Goal: Book appointment/travel/reservation

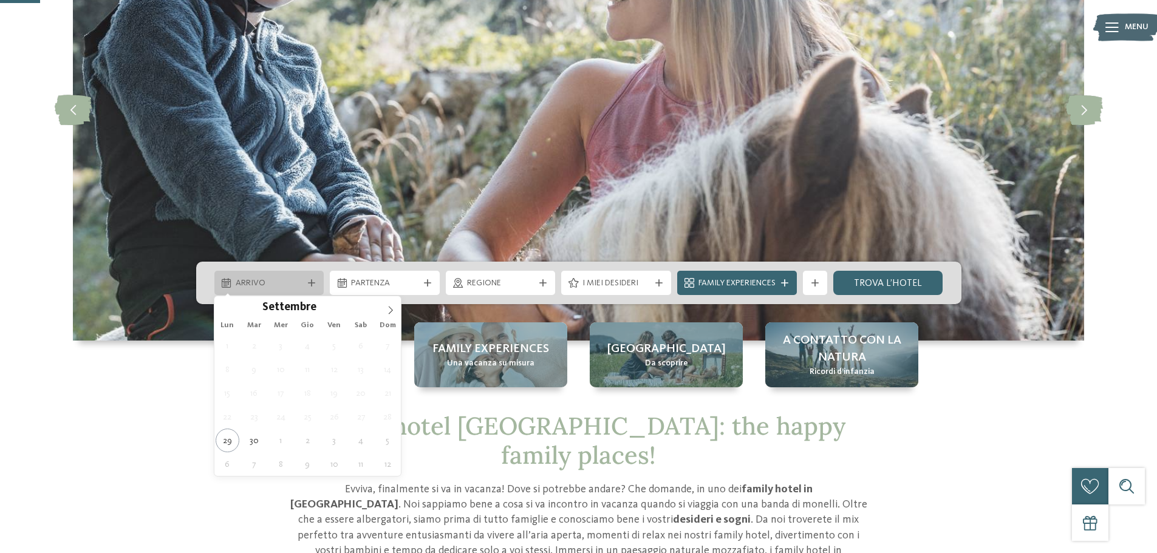
click at [306, 279] on div at bounding box center [312, 282] width 12 height 7
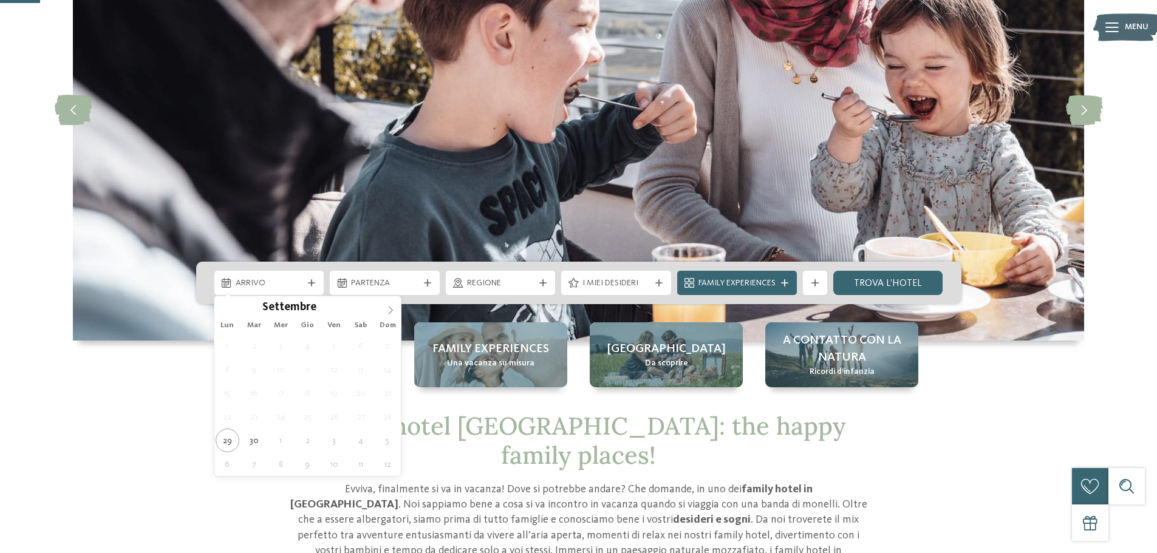
click at [388, 309] on icon at bounding box center [390, 310] width 9 height 9
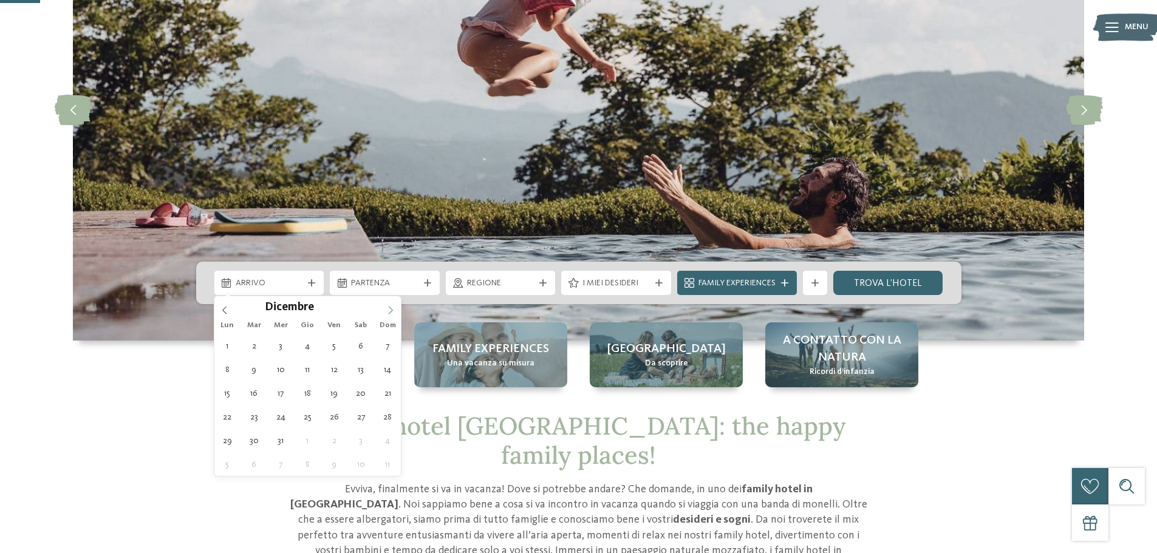
type input "****"
click at [393, 313] on icon at bounding box center [390, 310] width 9 height 9
type div "02.01.2026"
type input "****"
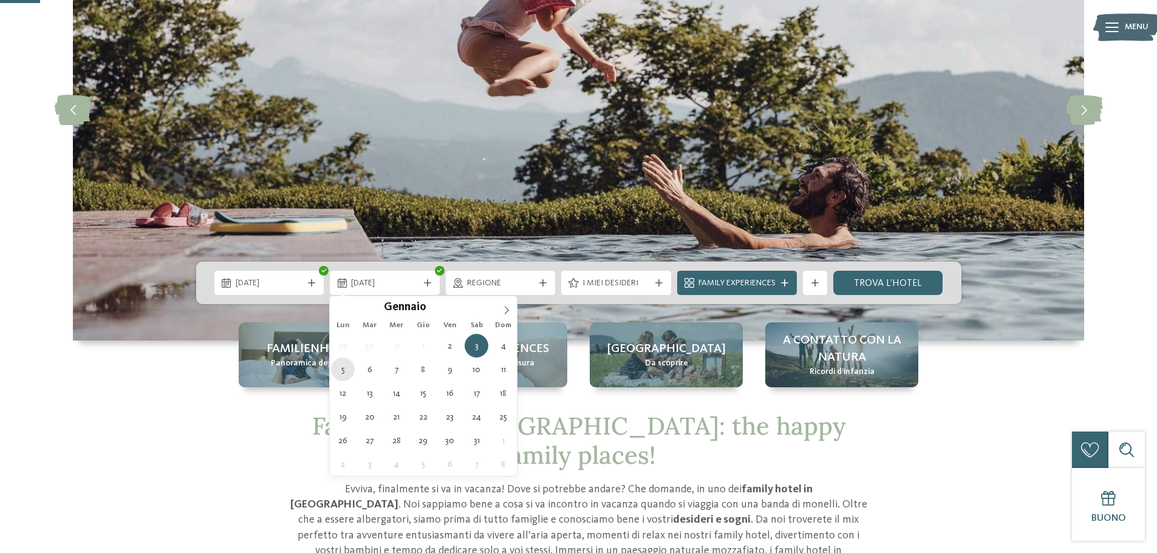
type div "05.01.2026"
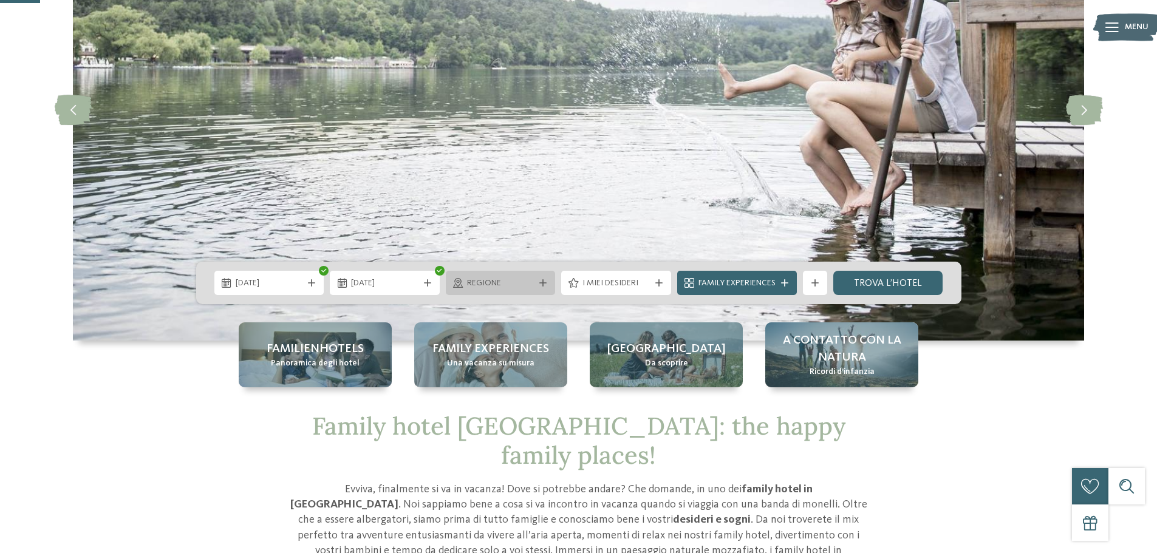
click at [534, 290] on div "Regione" at bounding box center [501, 283] width 110 height 24
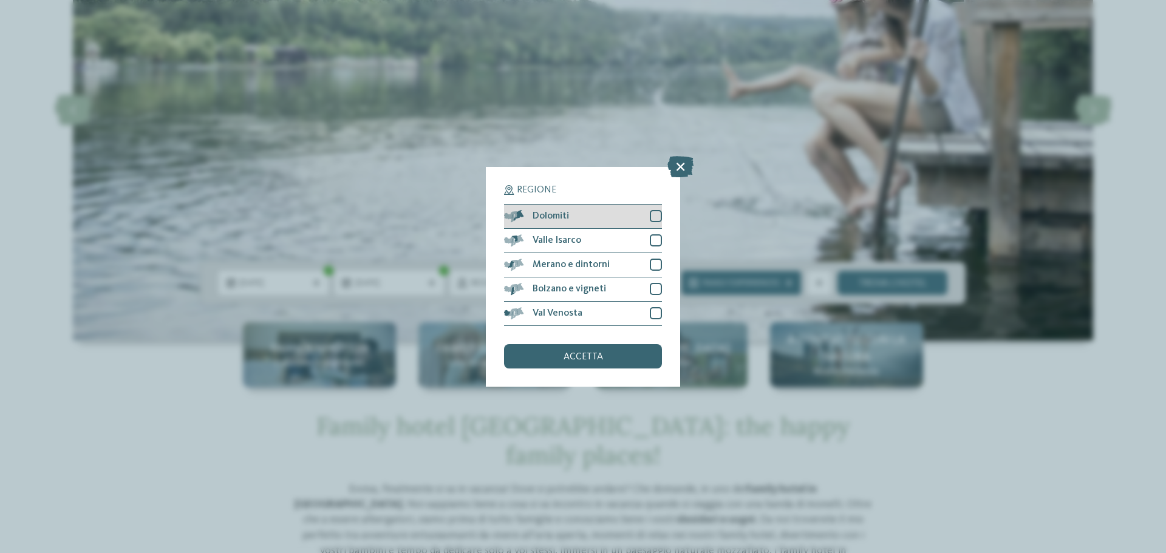
click at [654, 217] on div at bounding box center [656, 216] width 12 height 12
click at [655, 238] on div at bounding box center [656, 240] width 12 height 12
click at [654, 267] on div at bounding box center [656, 265] width 12 height 12
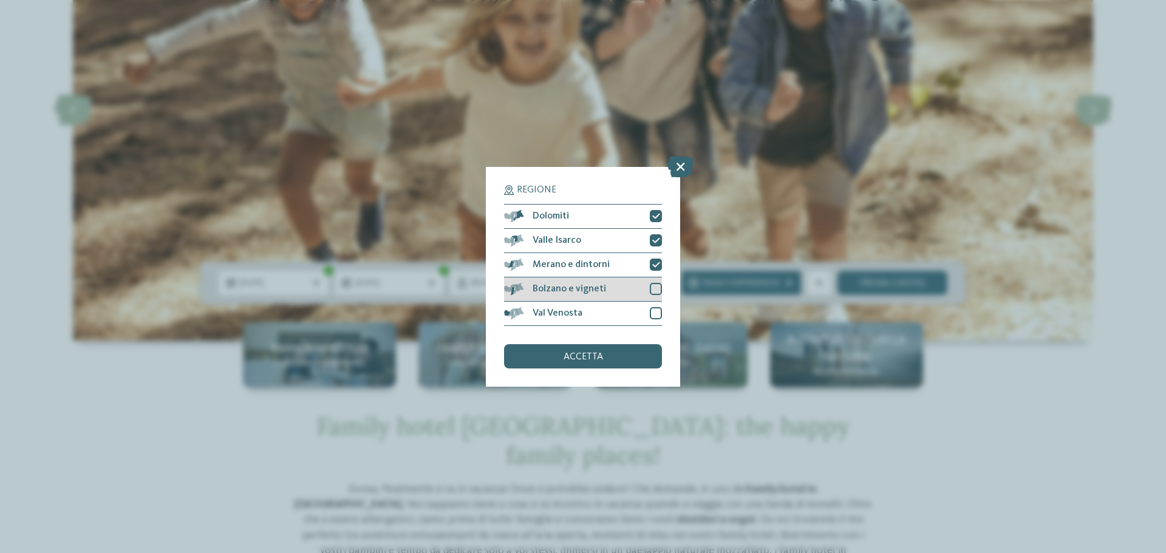
click at [654, 288] on div at bounding box center [656, 289] width 12 height 12
click at [657, 310] on div at bounding box center [656, 313] width 12 height 12
click at [611, 361] on div "accetta" at bounding box center [583, 356] width 158 height 24
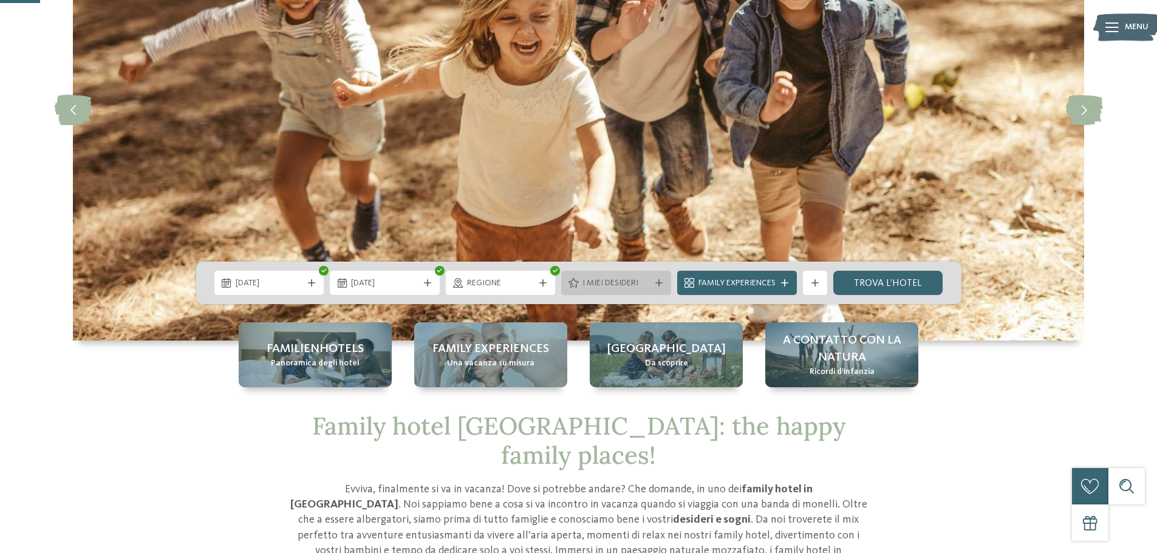
click at [617, 288] on span "I miei desideri" at bounding box center [615, 284] width 67 height 12
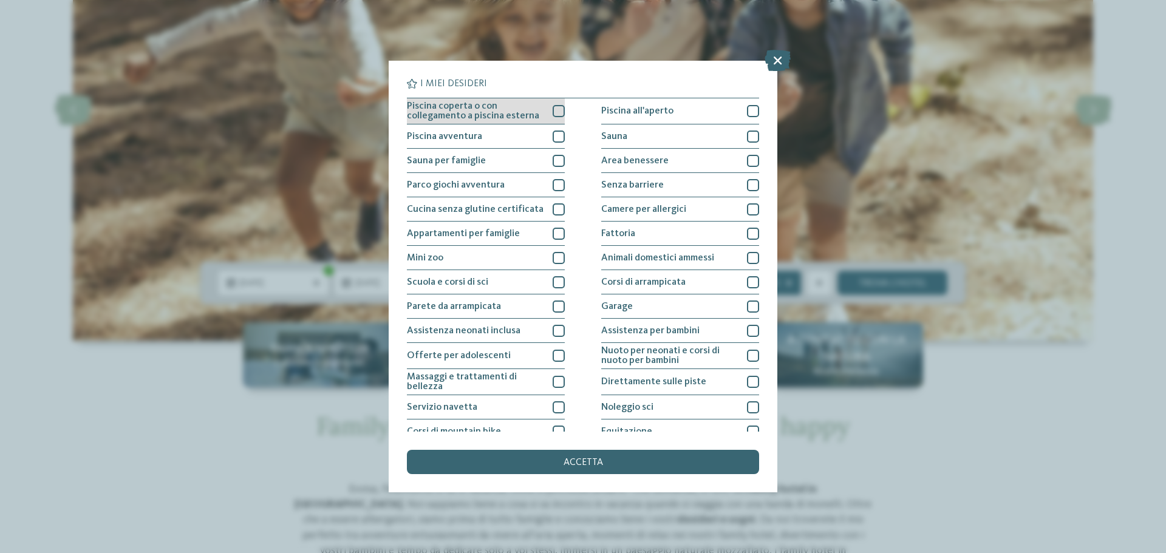
click at [491, 120] on span "Piscina coperta o con collegamento a piscina esterna" at bounding box center [475, 110] width 137 height 19
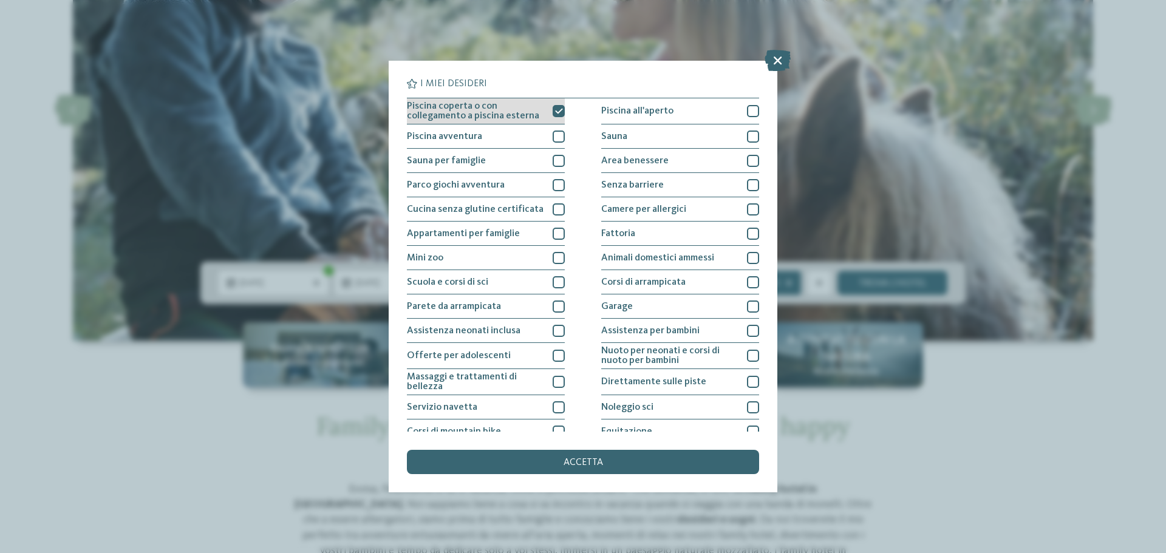
click at [557, 109] on icon at bounding box center [559, 111] width 8 height 7
click at [775, 64] on icon at bounding box center [778, 60] width 26 height 21
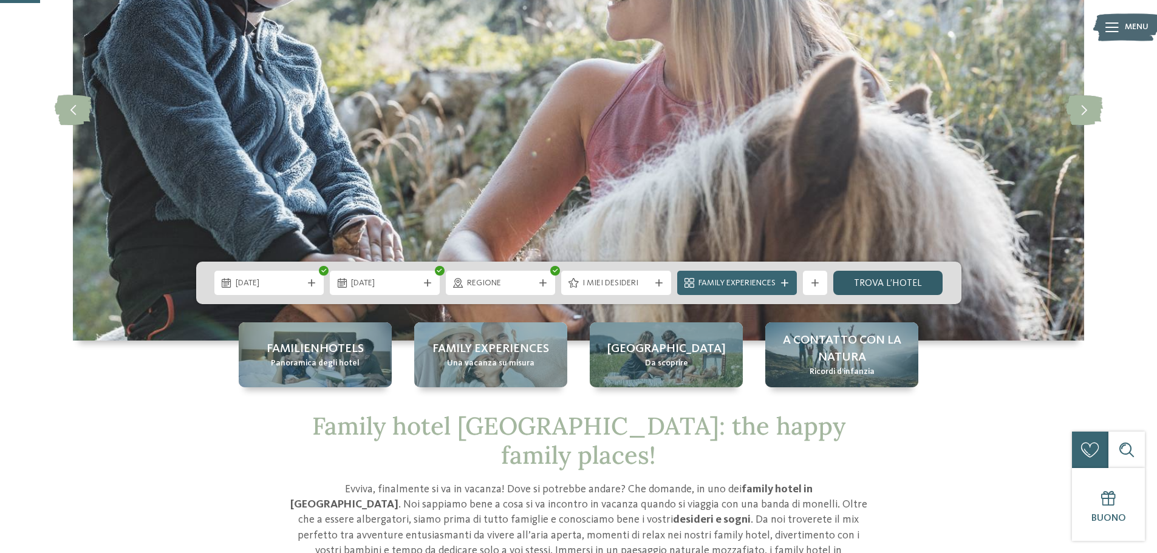
click at [870, 287] on link "trova l’hotel" at bounding box center [888, 283] width 110 height 24
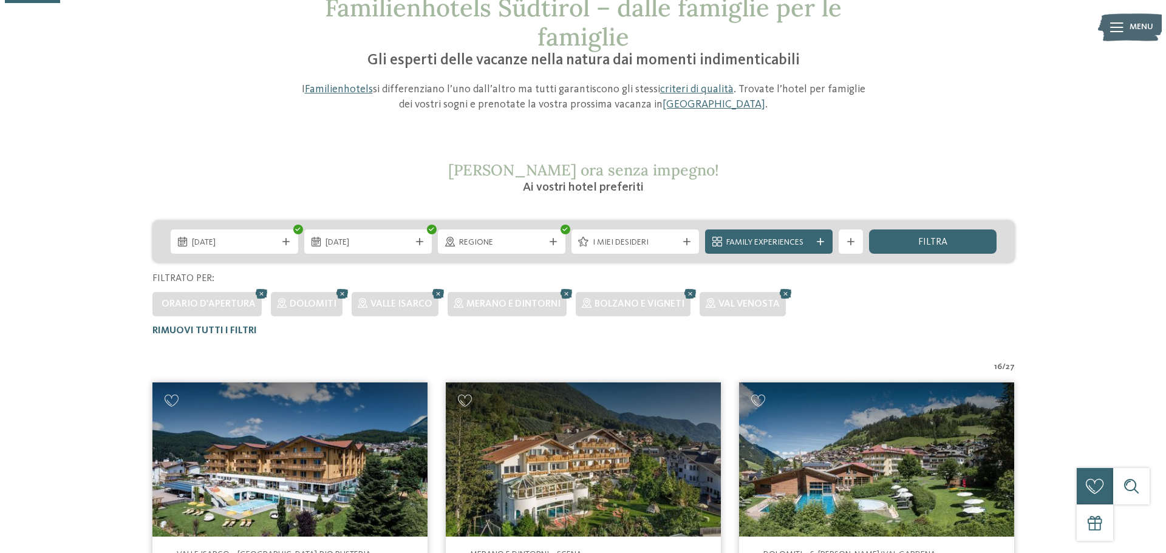
scroll to position [76, 0]
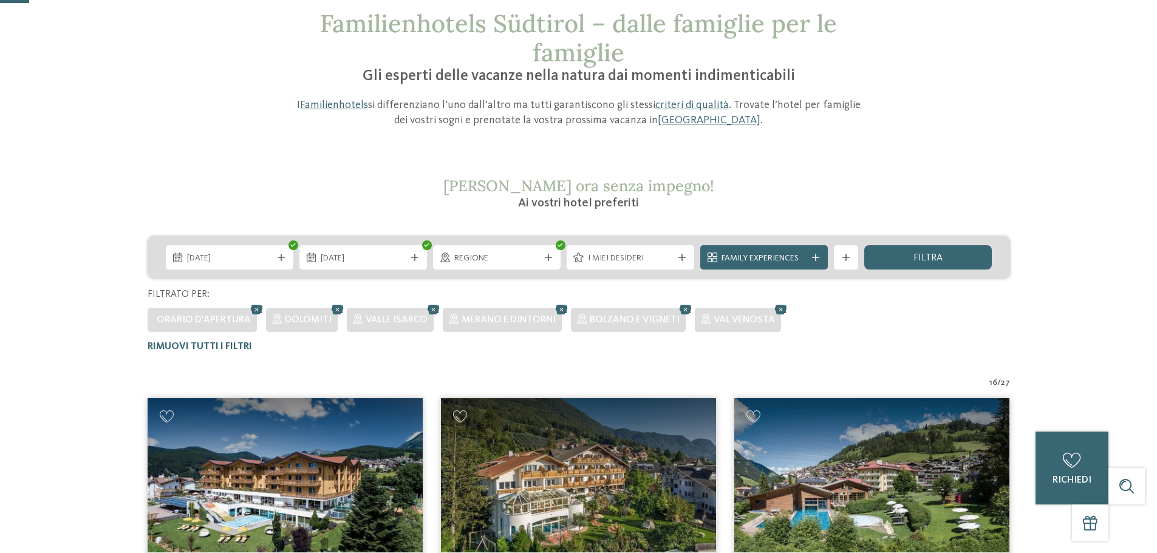
click at [684, 258] on icon at bounding box center [681, 257] width 7 height 7
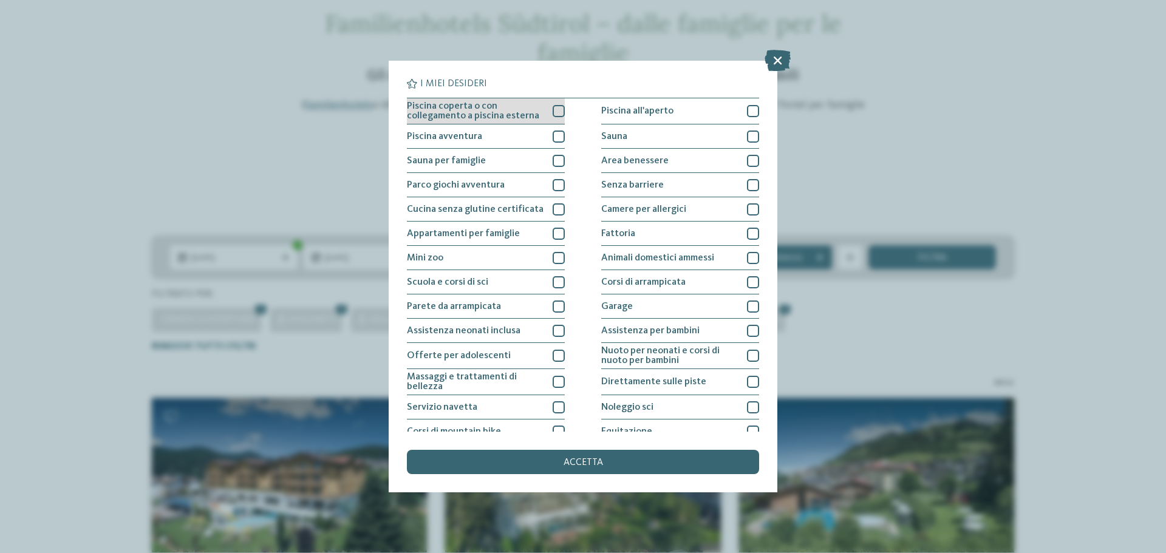
click at [560, 111] on div at bounding box center [559, 111] width 12 height 12
click at [557, 133] on div at bounding box center [559, 137] width 12 height 12
click at [557, 133] on icon at bounding box center [559, 136] width 8 height 7
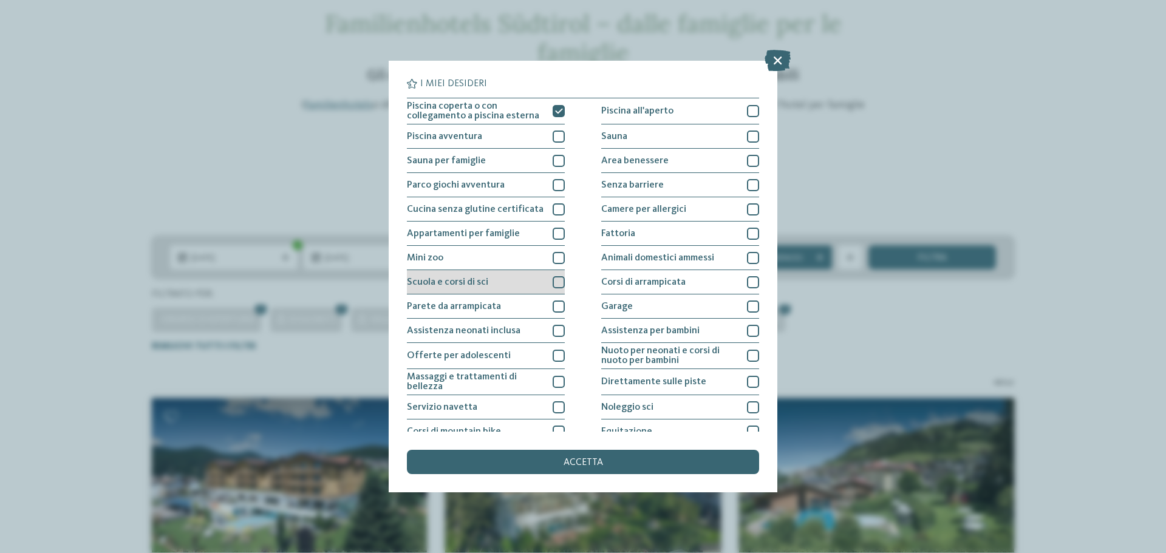
click at [553, 280] on div at bounding box center [559, 282] width 12 height 12
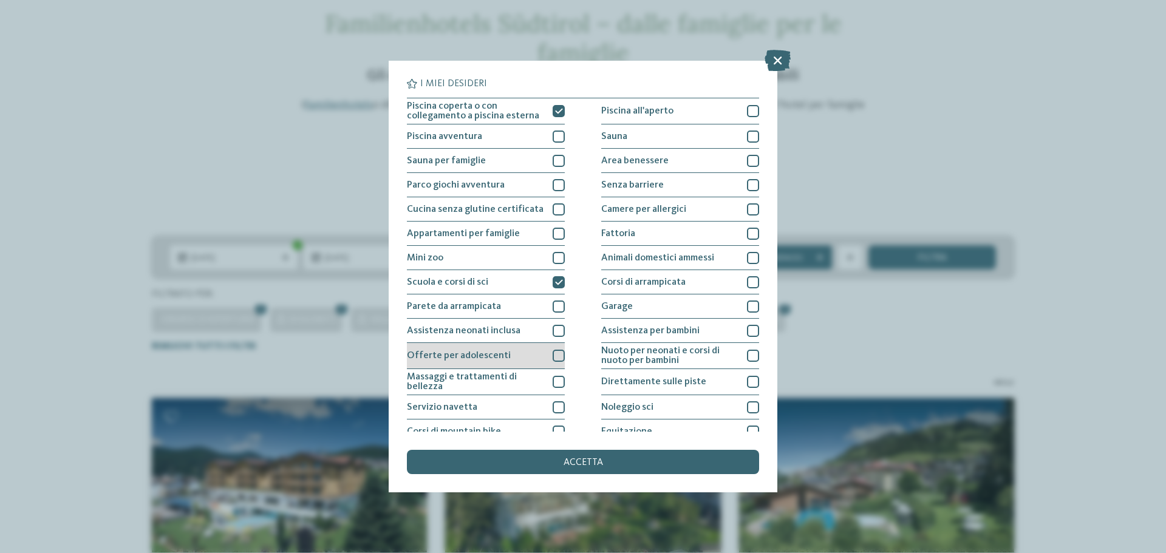
click at [554, 351] on div at bounding box center [559, 356] width 12 height 12
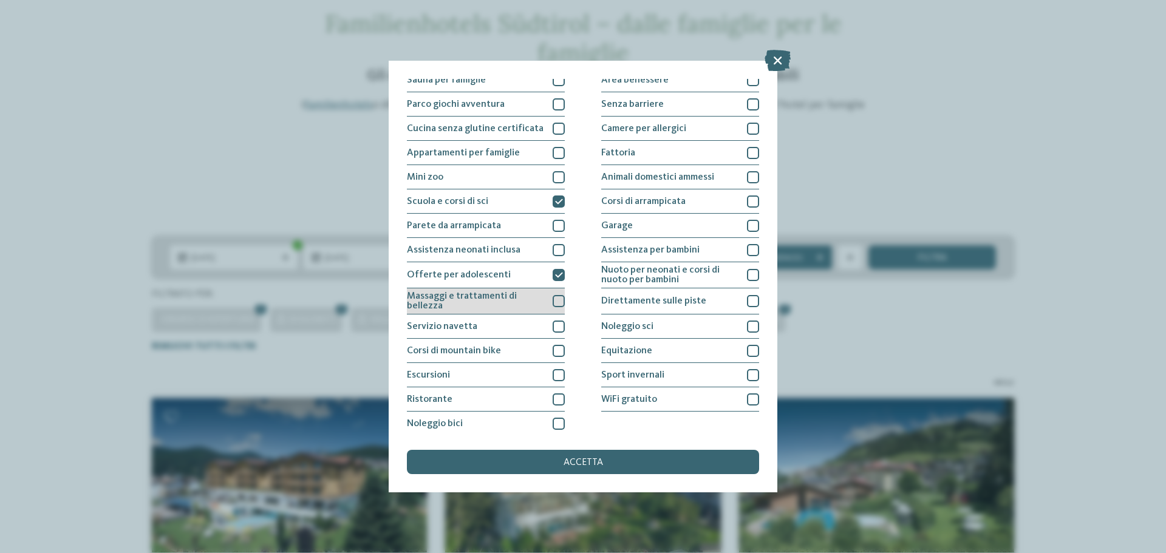
scroll to position [85, 0]
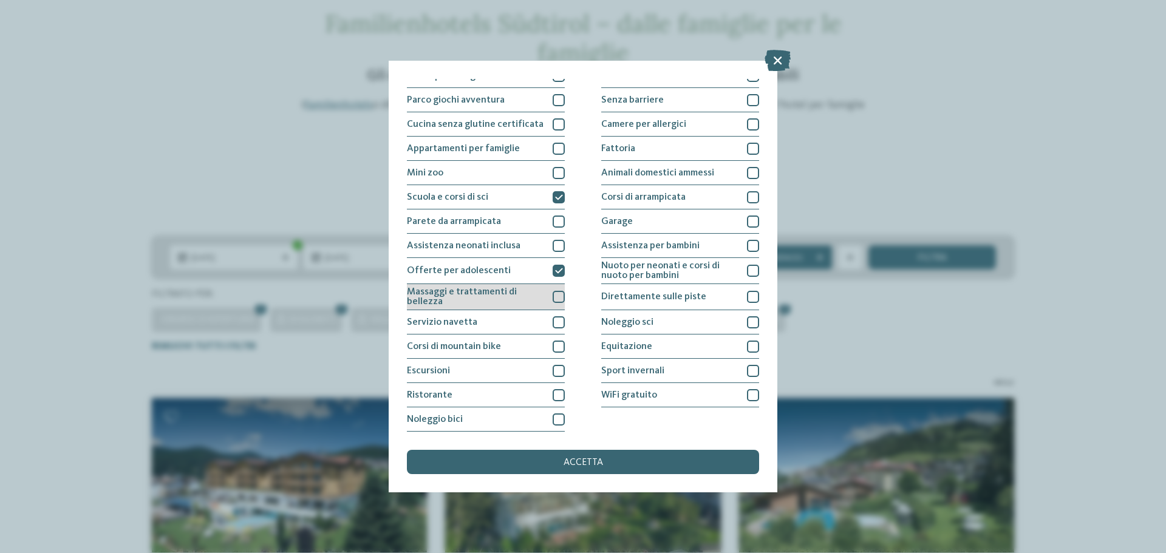
click at [534, 299] on span "Massaggi e trattamenti di bellezza" at bounding box center [475, 296] width 137 height 19
click at [535, 330] on div "Servizio navetta" at bounding box center [486, 322] width 158 height 24
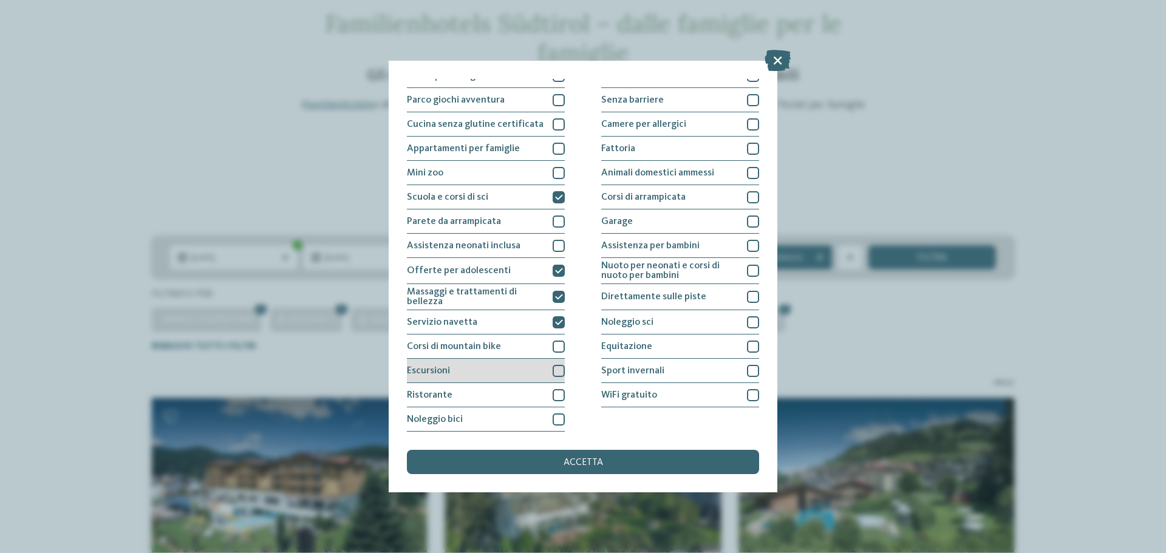
click at [542, 372] on div "Escursioni" at bounding box center [486, 371] width 158 height 24
click at [539, 389] on div "Ristorante" at bounding box center [486, 395] width 158 height 24
click at [626, 398] on span "WiFi gratuito" at bounding box center [629, 396] width 56 height 10
click at [630, 374] on span "Sport invernali" at bounding box center [632, 371] width 63 height 10
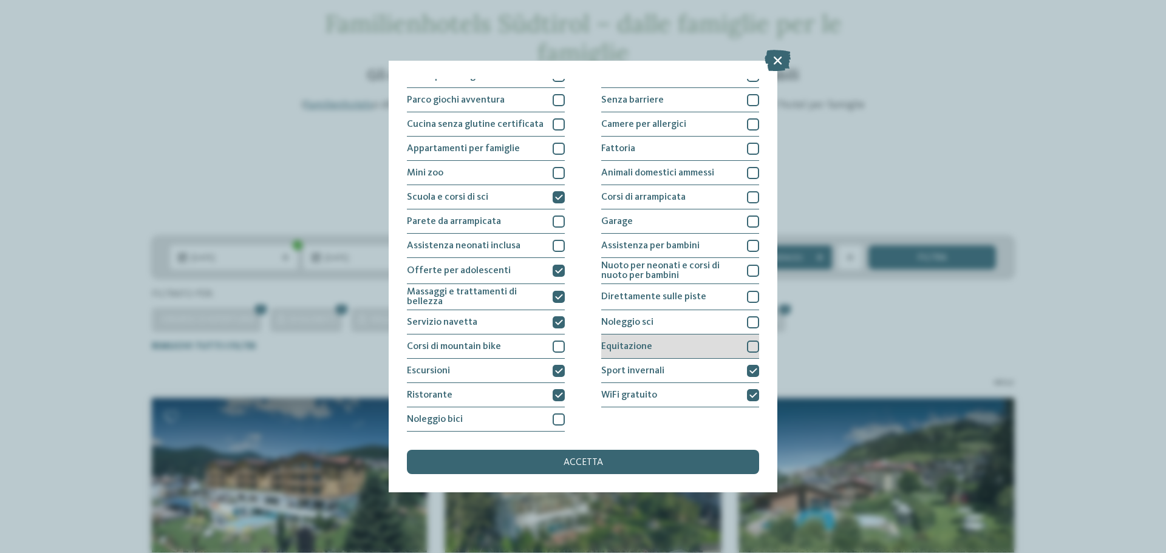
click at [638, 340] on div "Equitazione" at bounding box center [680, 347] width 158 height 24
click at [635, 319] on span "Noleggio sci" at bounding box center [627, 323] width 52 height 10
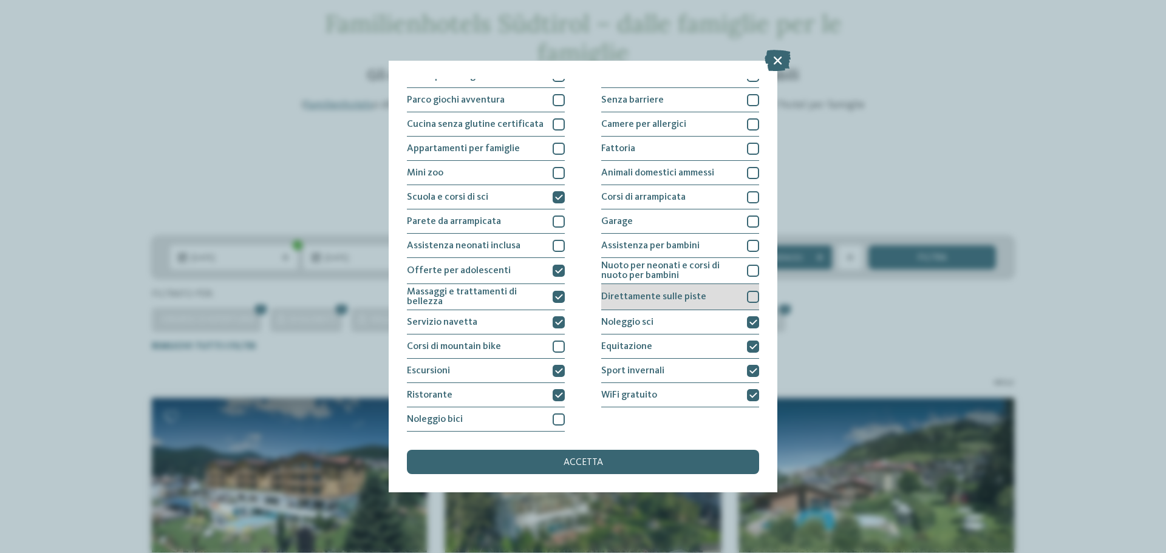
click at [635, 302] on div "Direttamente sulle piste" at bounding box center [680, 297] width 158 height 26
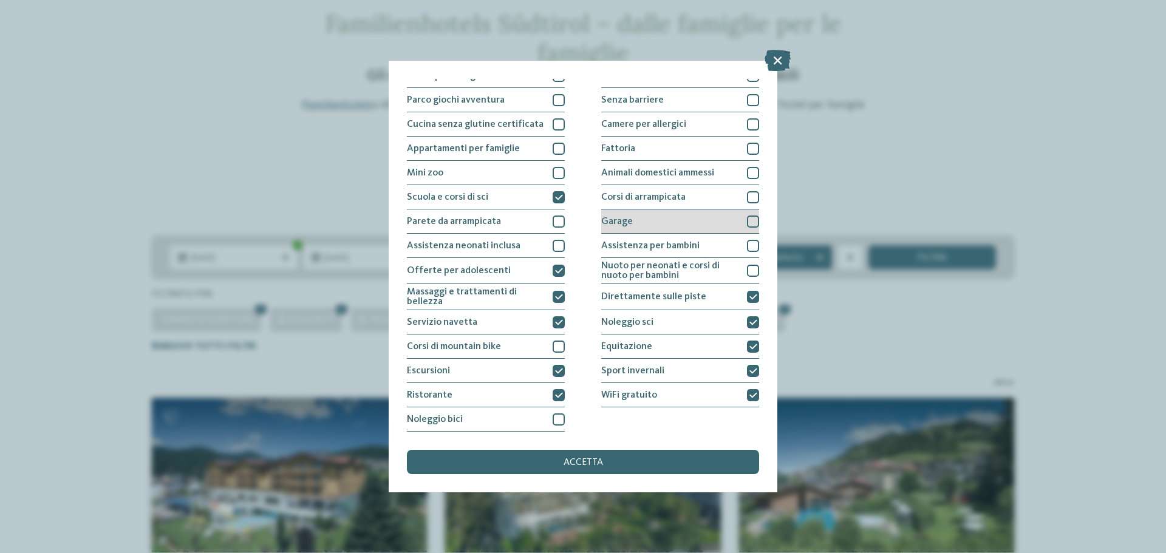
click at [641, 230] on div "Garage" at bounding box center [680, 222] width 158 height 24
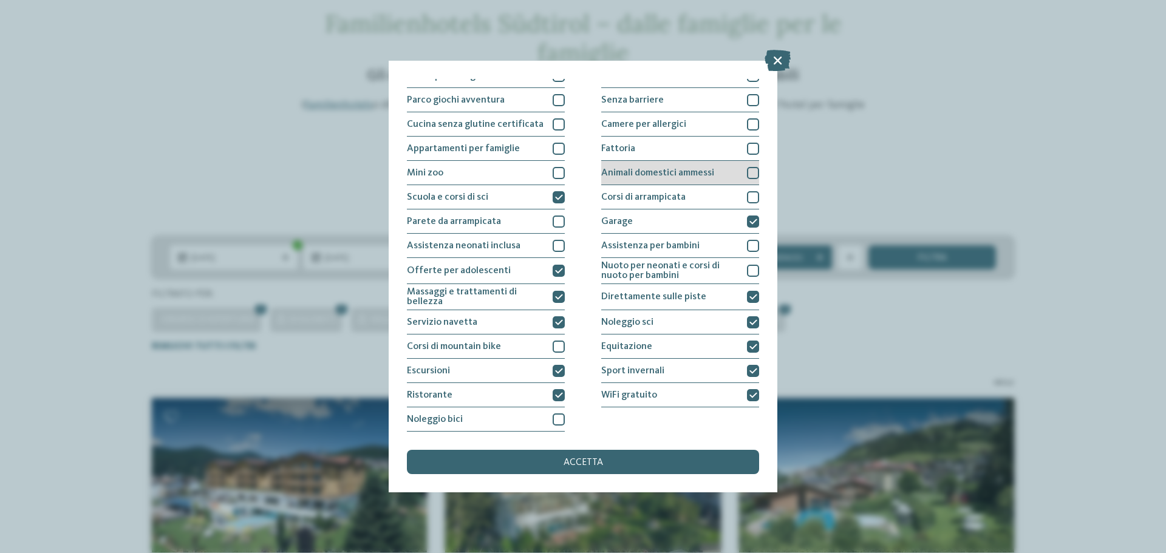
scroll to position [24, 0]
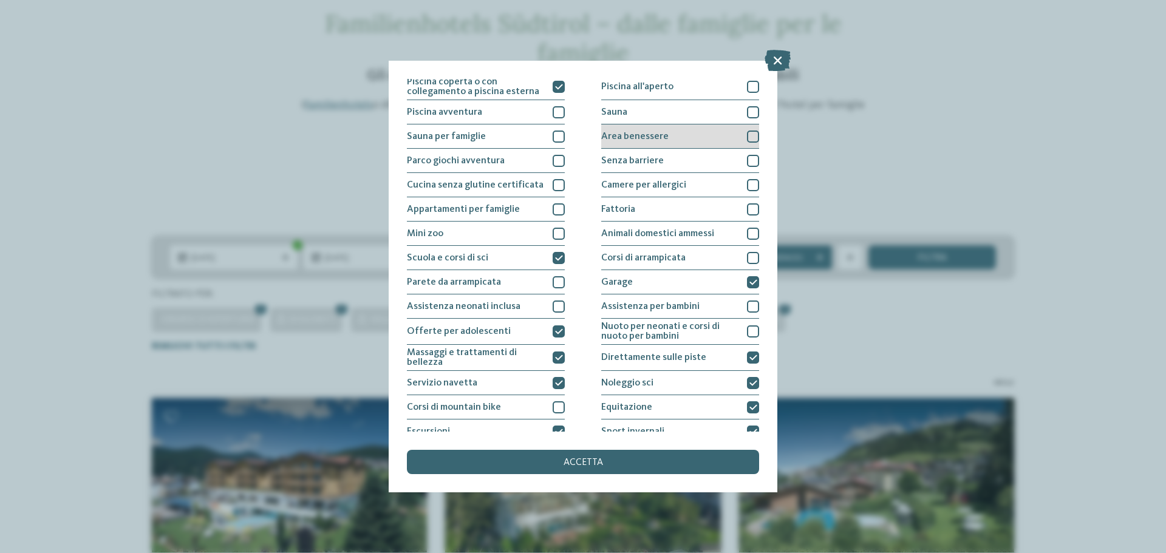
click at [687, 136] on div "Area benessere" at bounding box center [680, 137] width 158 height 24
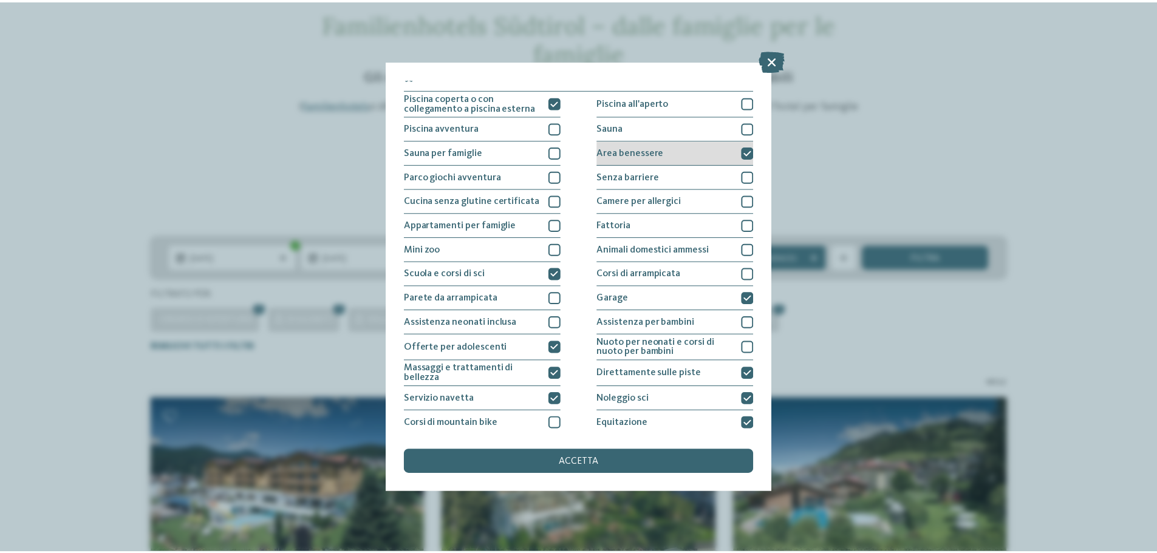
scroll to position [0, 0]
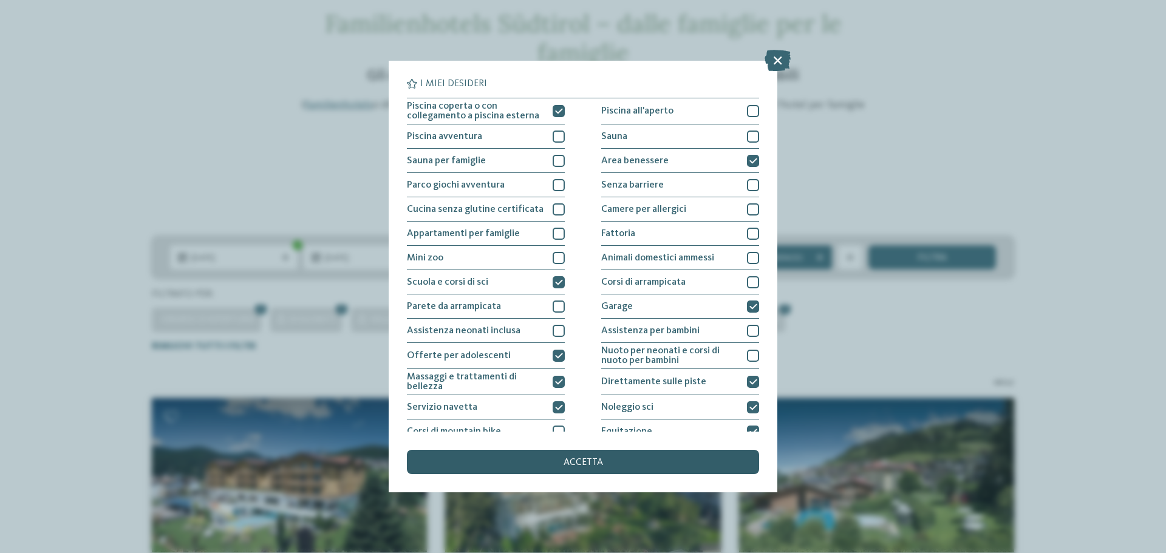
click at [596, 460] on span "accetta" at bounding box center [583, 463] width 39 height 10
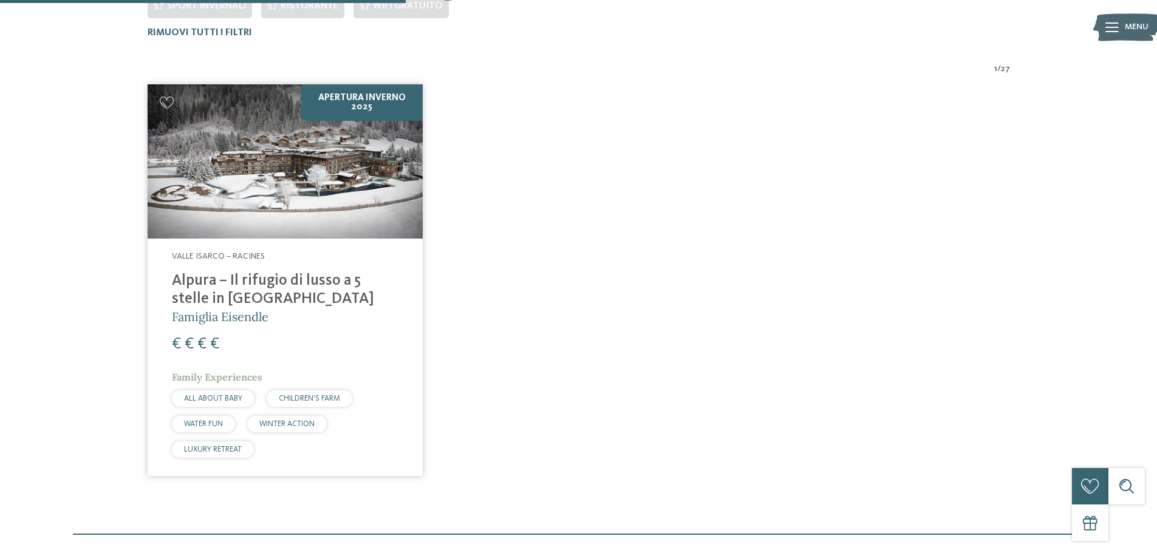
scroll to position [490, 0]
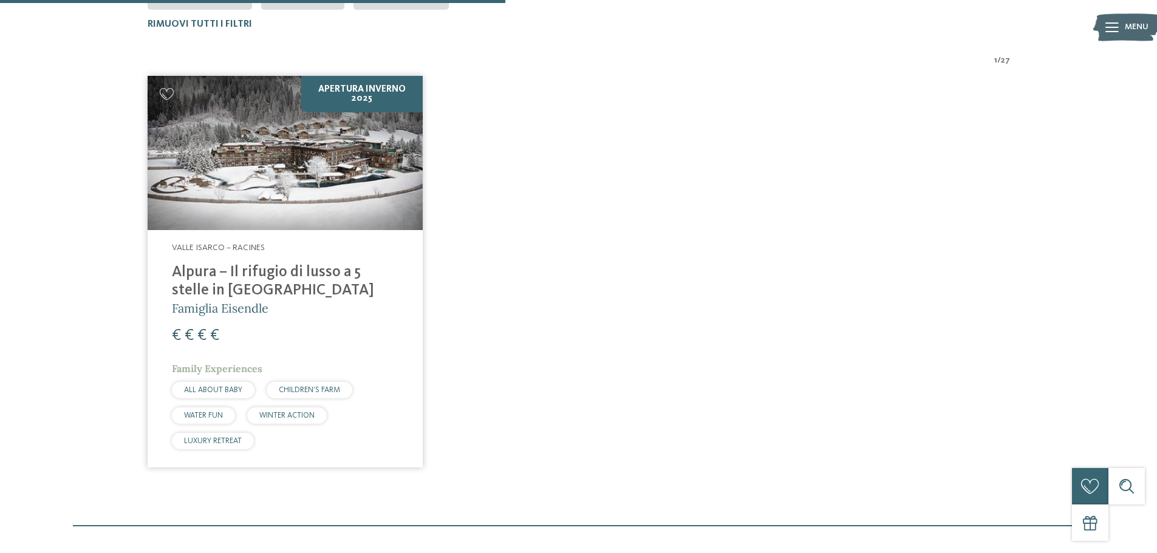
click at [283, 211] on img at bounding box center [285, 153] width 275 height 155
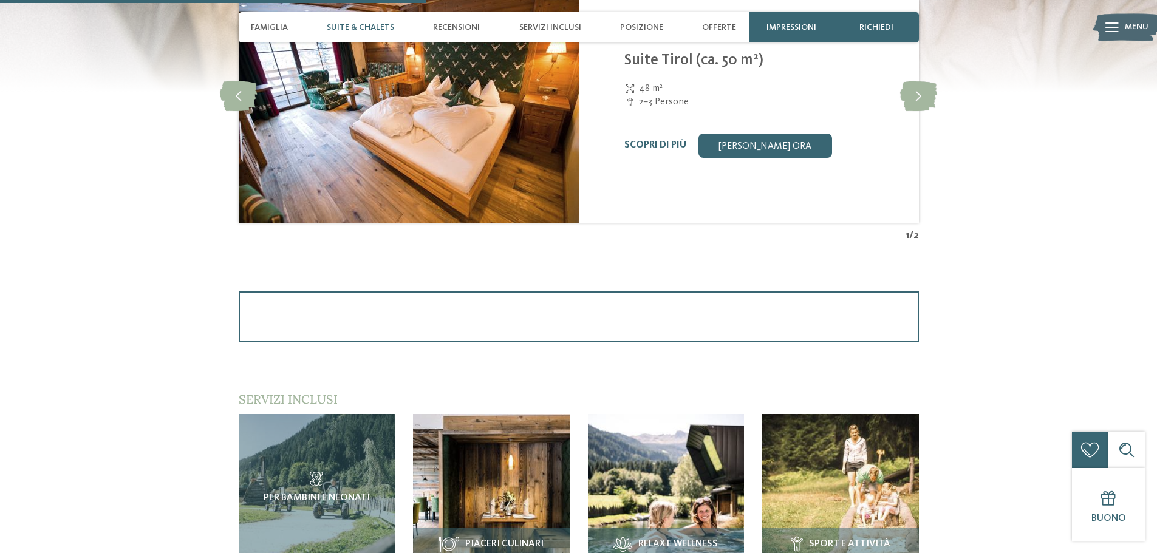
scroll to position [1397, 0]
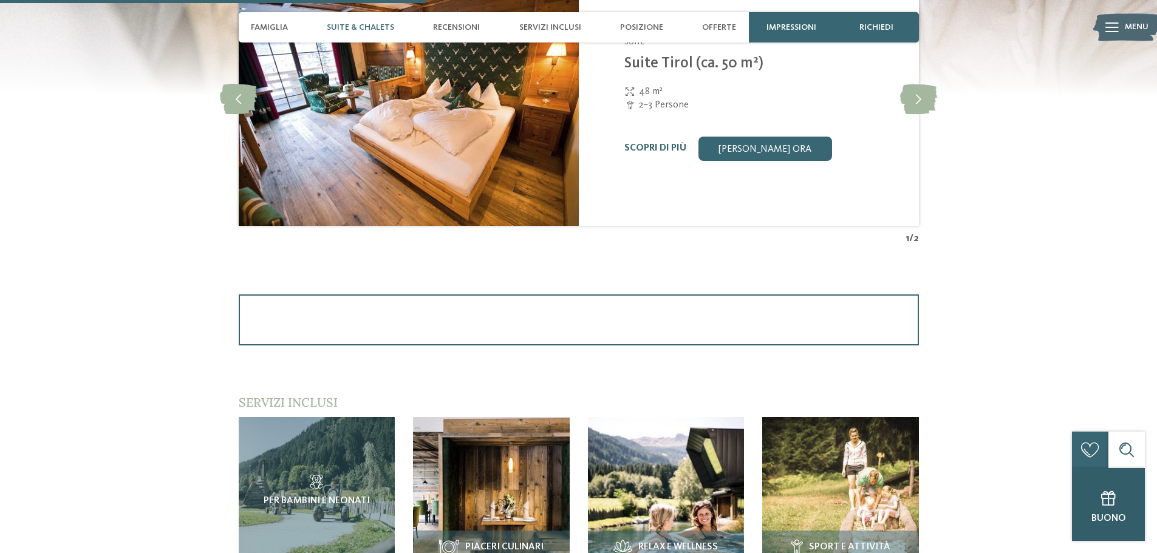
click at [1107, 514] on div "Buono" at bounding box center [1108, 504] width 73 height 73
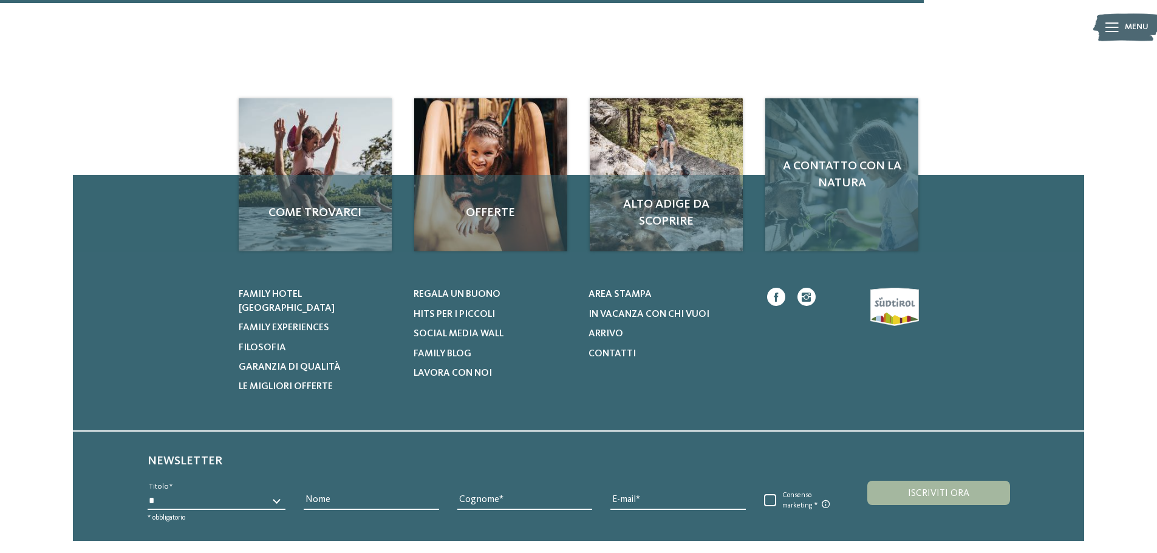
scroll to position [729, 0]
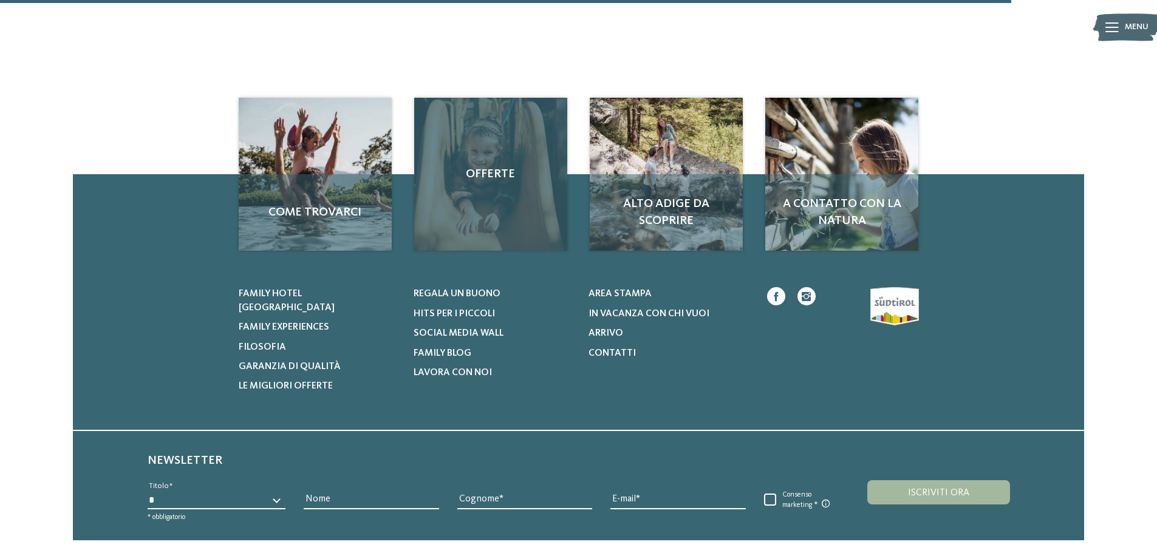
click at [486, 201] on div "Offerte" at bounding box center [490, 174] width 153 height 153
click at [493, 179] on span "Offerte" at bounding box center [490, 174] width 129 height 17
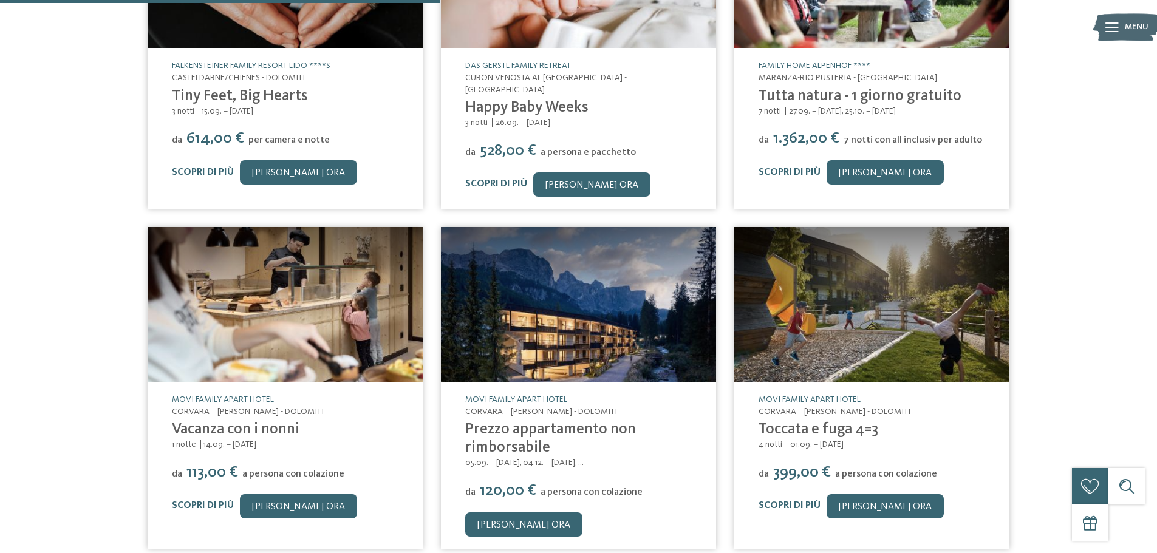
scroll to position [425, 0]
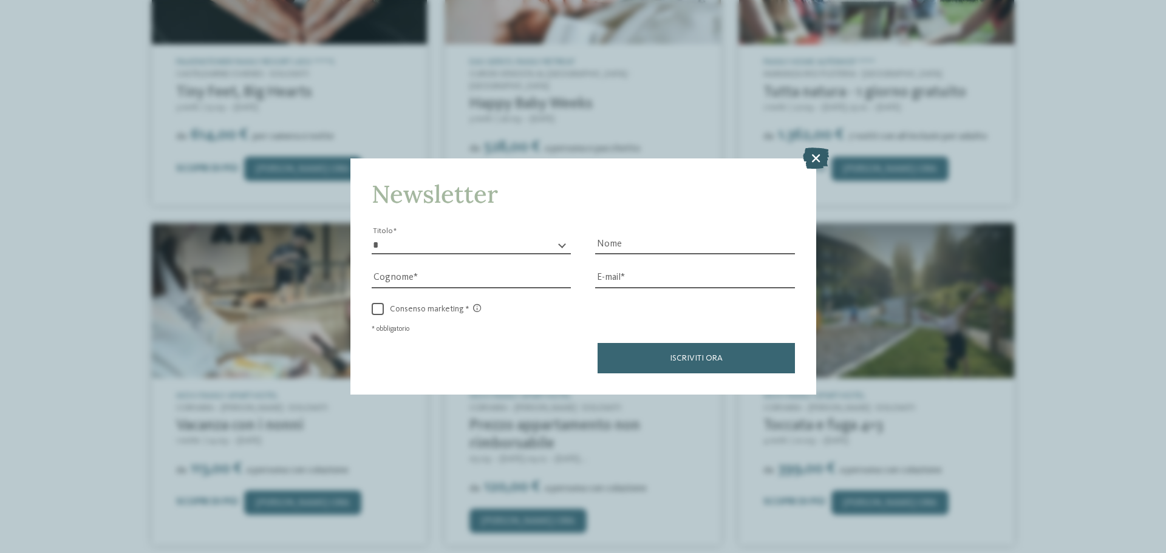
click at [815, 160] on icon at bounding box center [816, 158] width 26 height 21
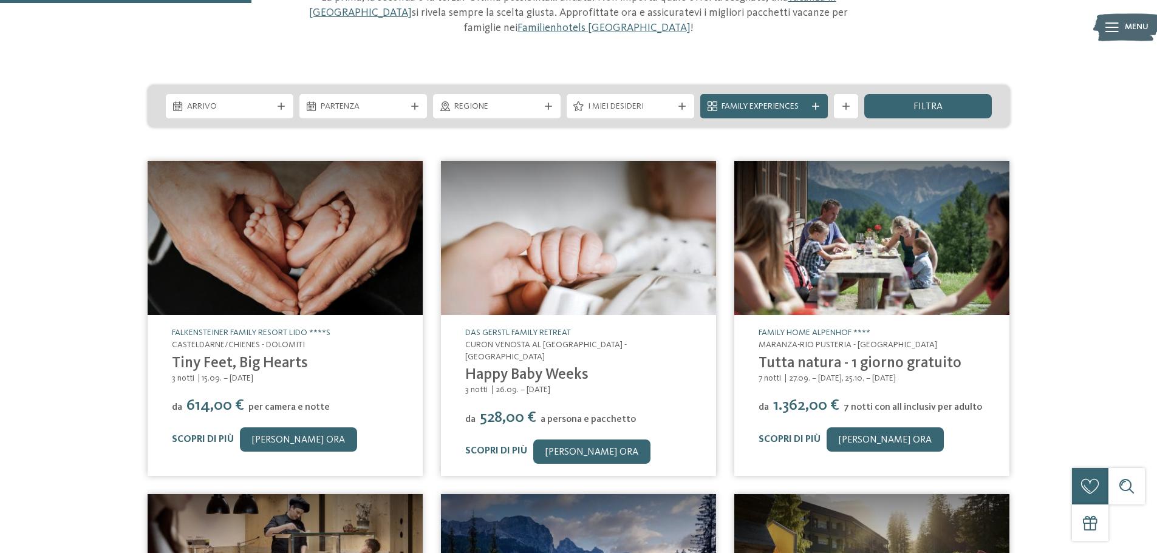
scroll to position [0, 0]
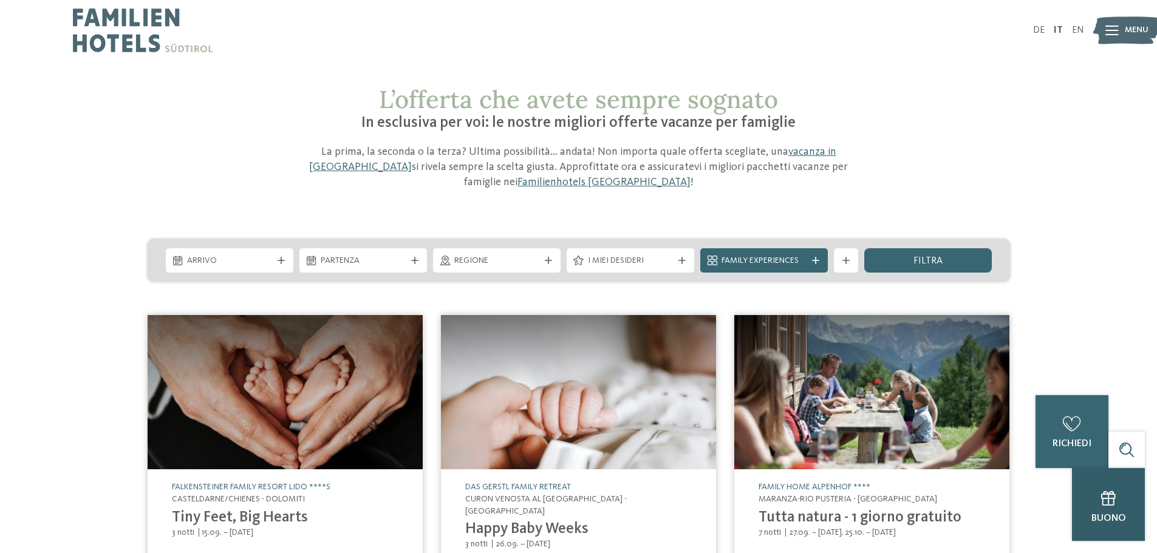
click at [1087, 531] on div "Buono" at bounding box center [1108, 504] width 73 height 73
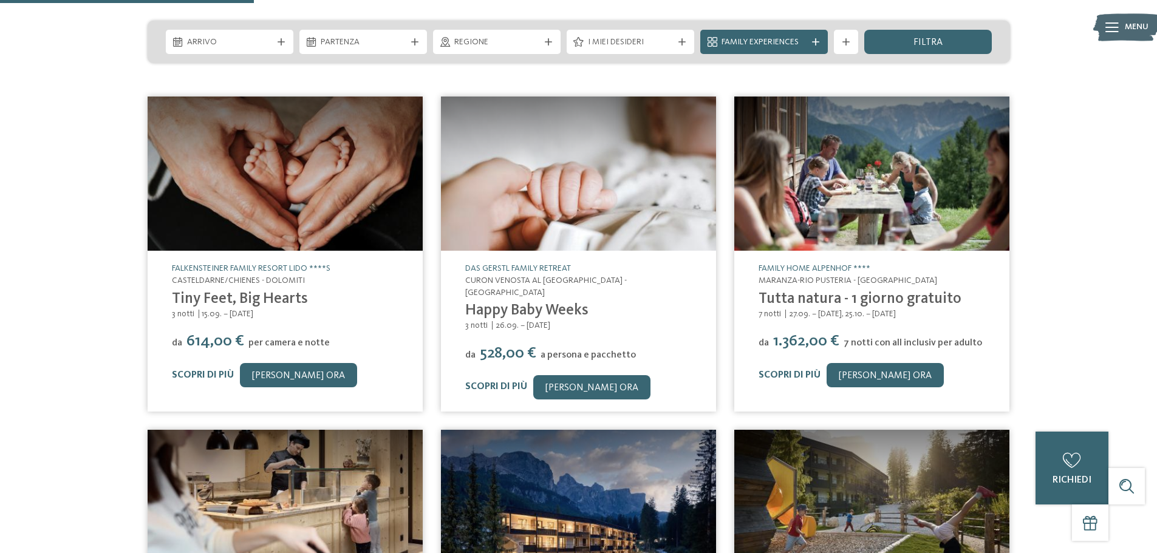
scroll to position [182, 0]
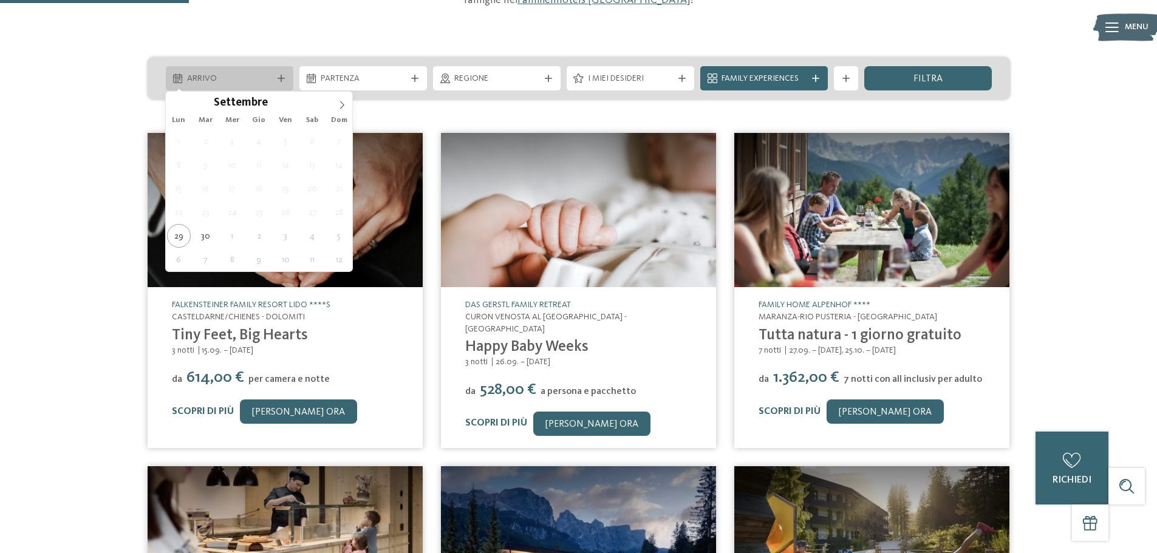
click at [230, 72] on div "Arrivo" at bounding box center [229, 78] width 91 height 13
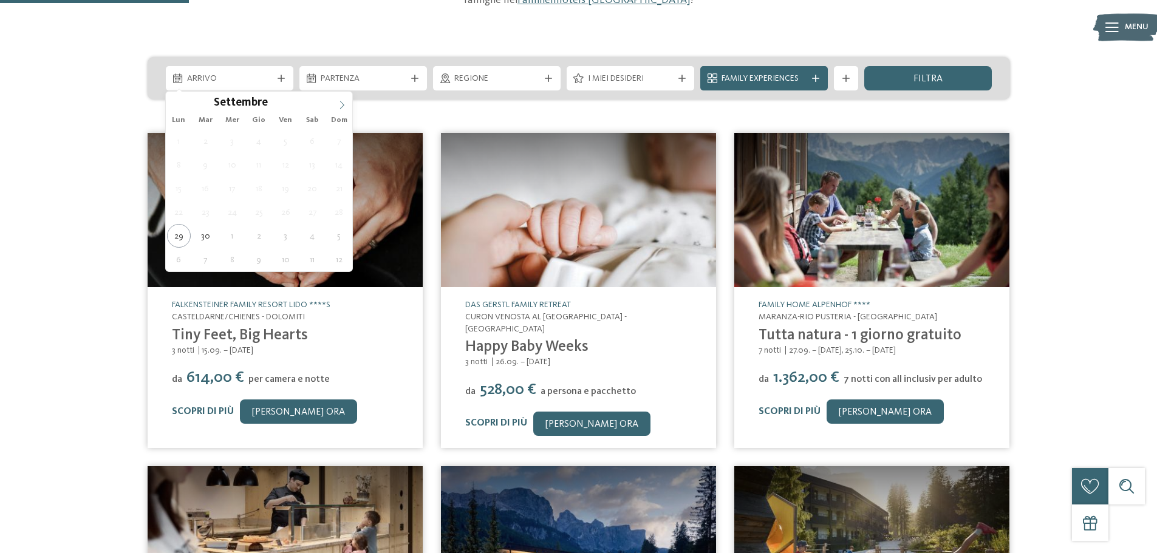
click at [341, 105] on icon at bounding box center [342, 105] width 9 height 9
type input "****"
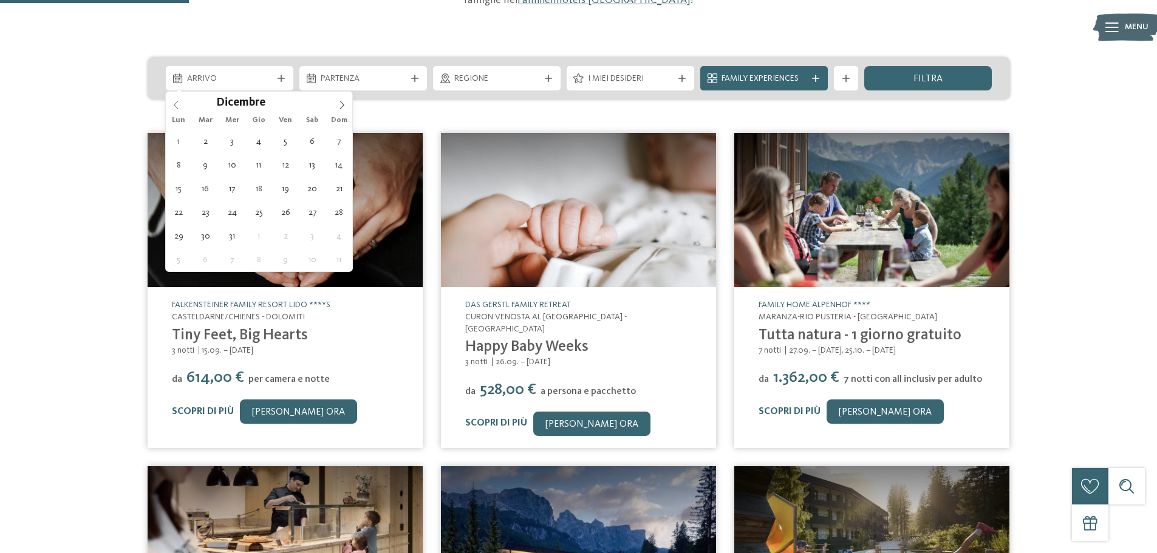
click at [177, 108] on icon at bounding box center [176, 105] width 9 height 9
type div "31.12.2025"
type input "****"
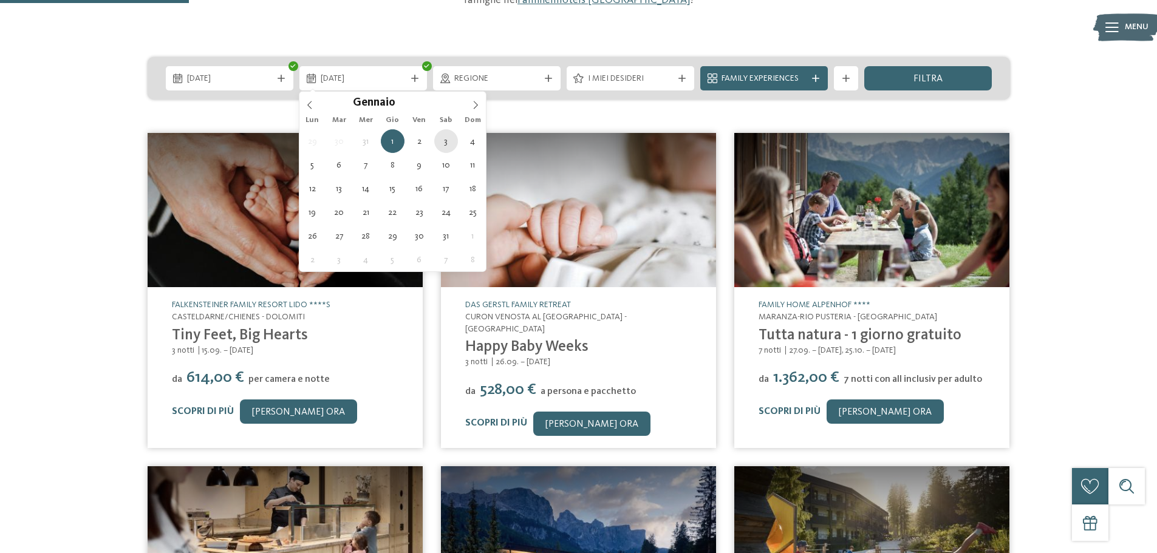
type div "03.01.2026"
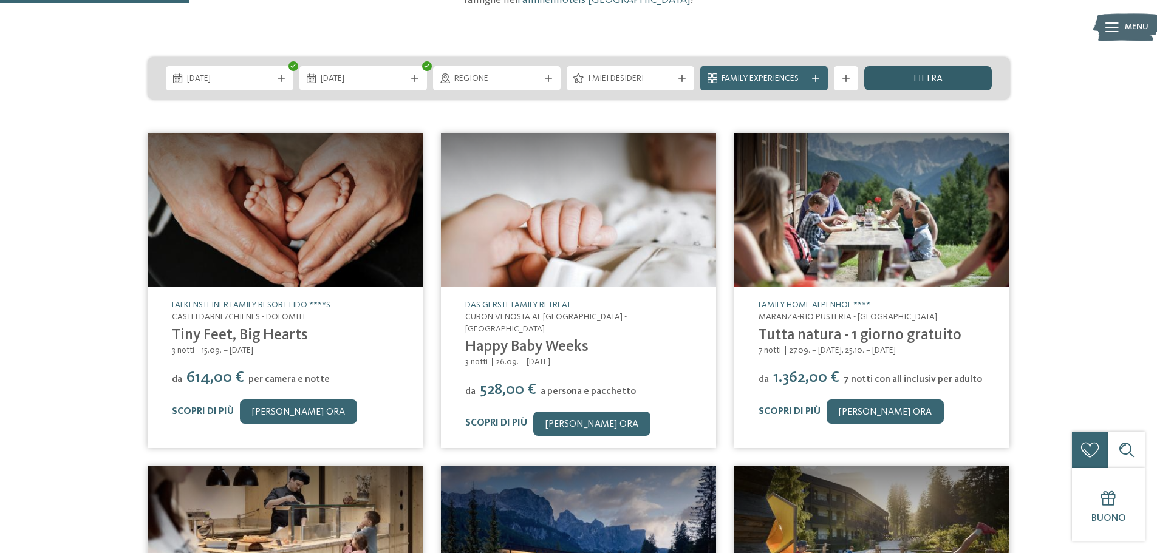
click at [944, 81] on div "filtra" at bounding box center [928, 78] width 128 height 24
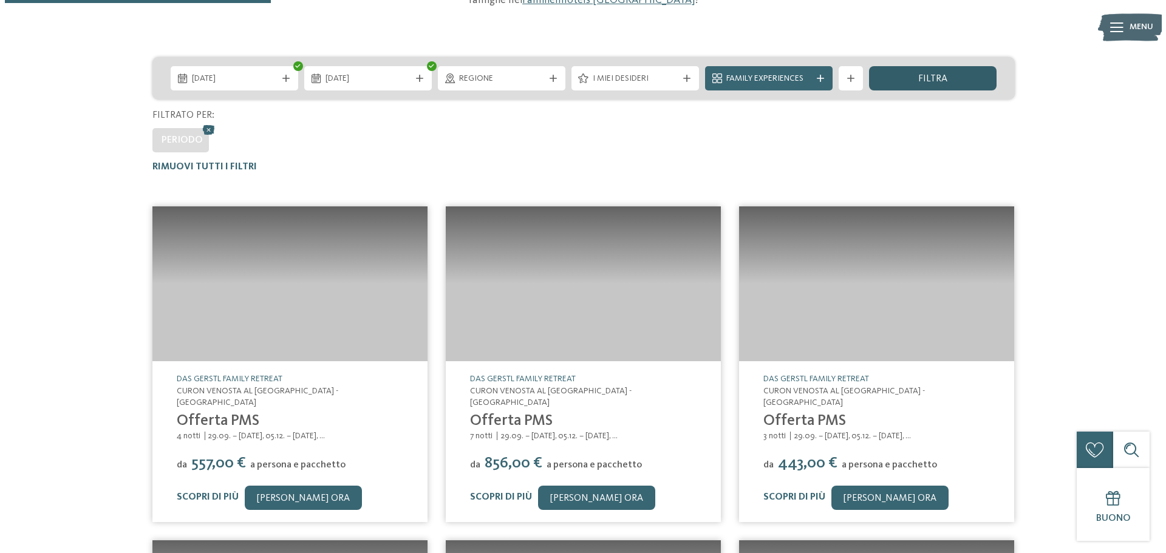
scroll to position [313, 0]
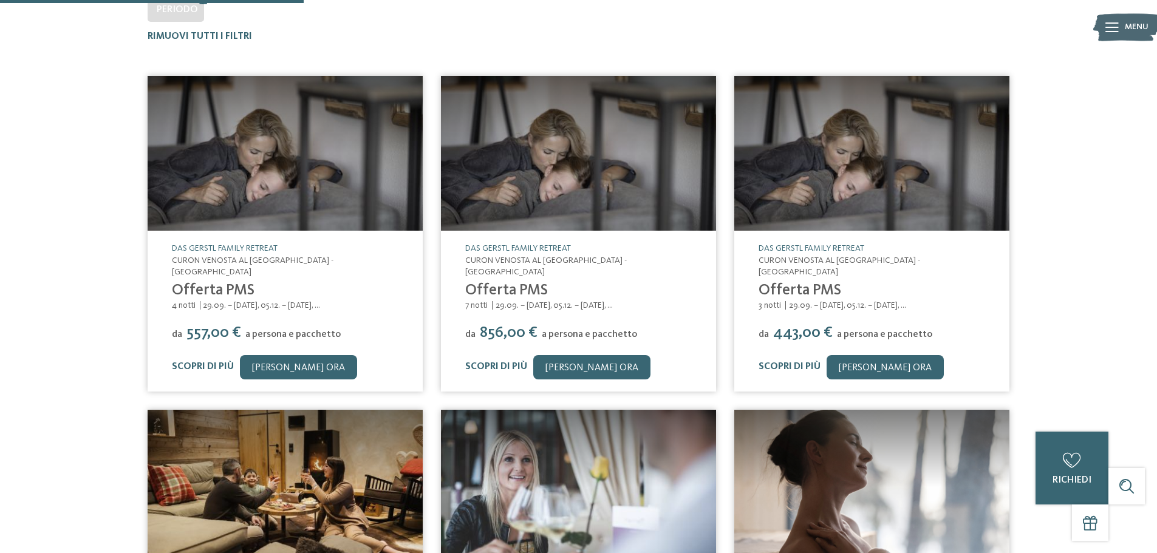
click at [867, 214] on img at bounding box center [871, 153] width 275 height 155
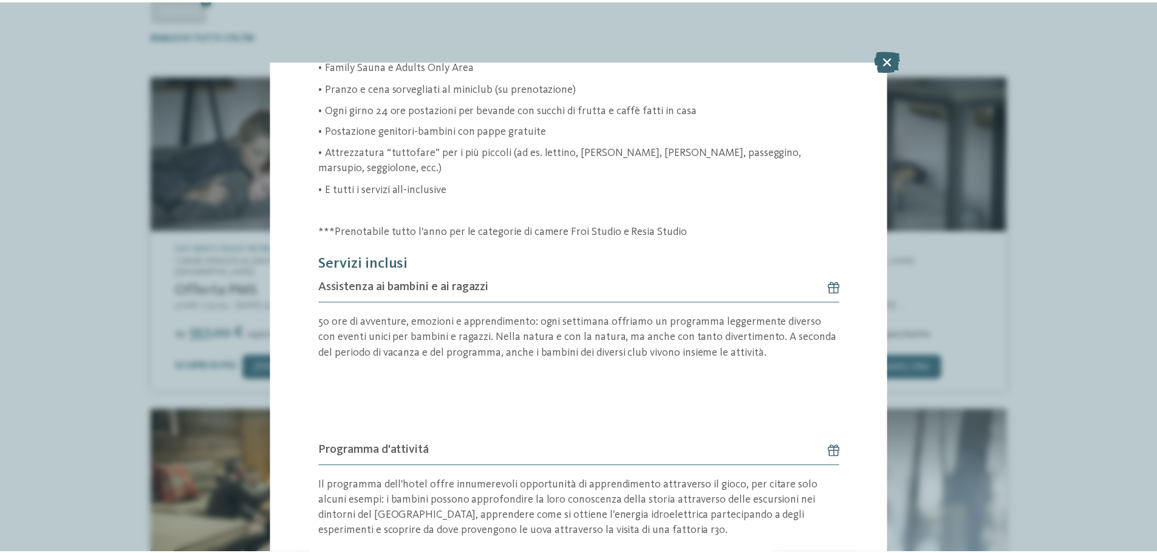
scroll to position [488, 0]
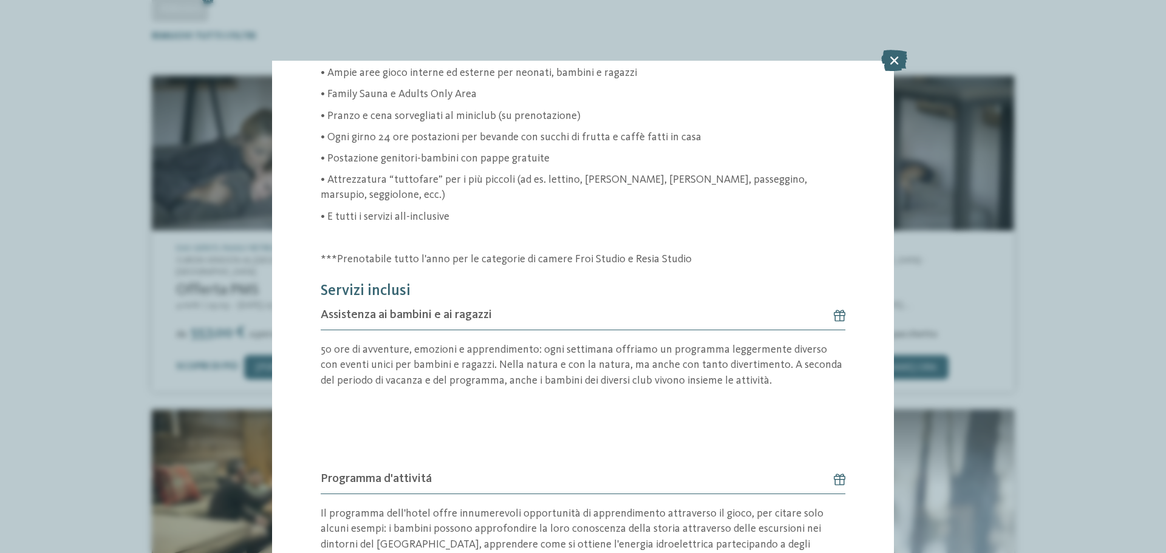
click at [894, 63] on icon at bounding box center [894, 60] width 26 height 21
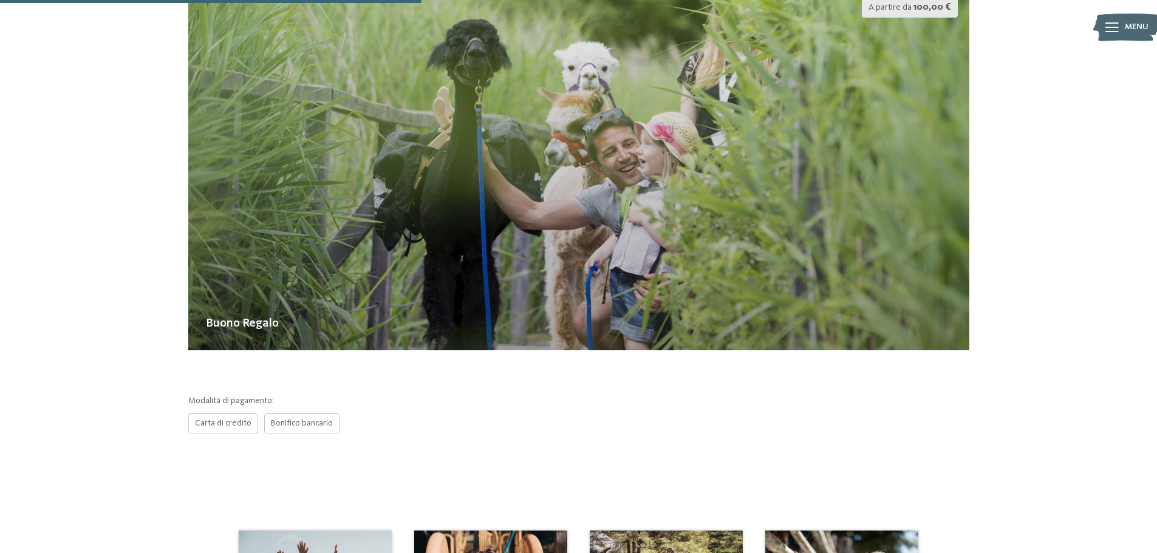
scroll to position [304, 0]
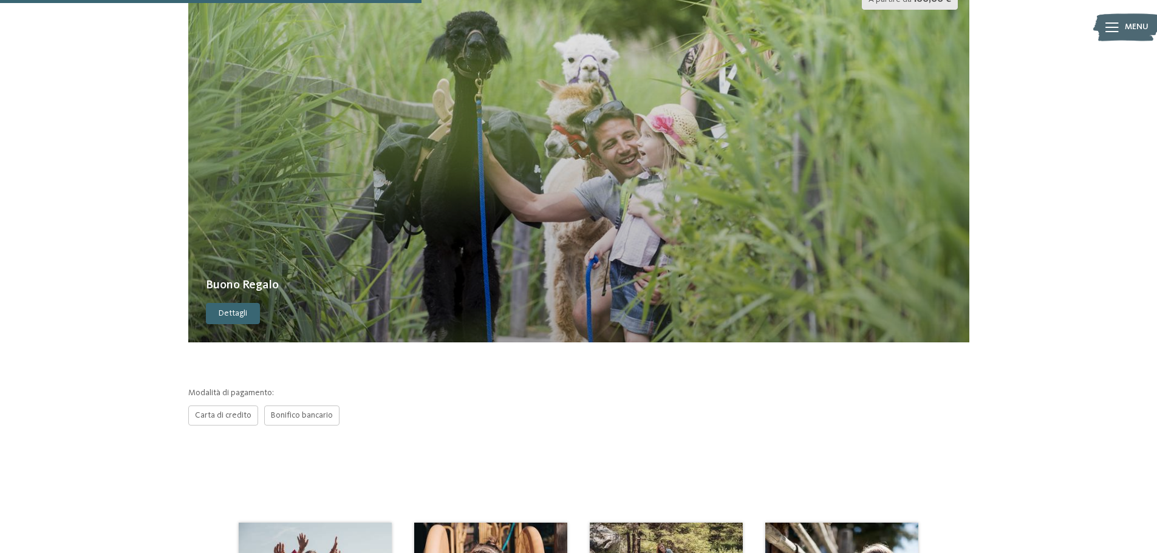
click at [521, 304] on img at bounding box center [579, 160] width 782 height 366
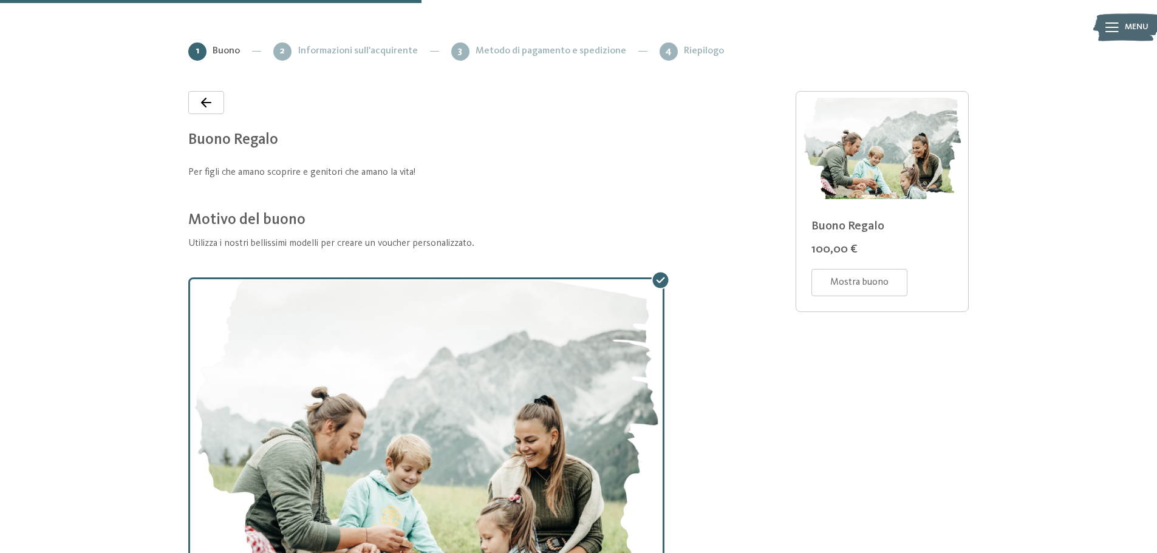
scroll to position [179, 0]
